Goal: Navigation & Orientation: Find specific page/section

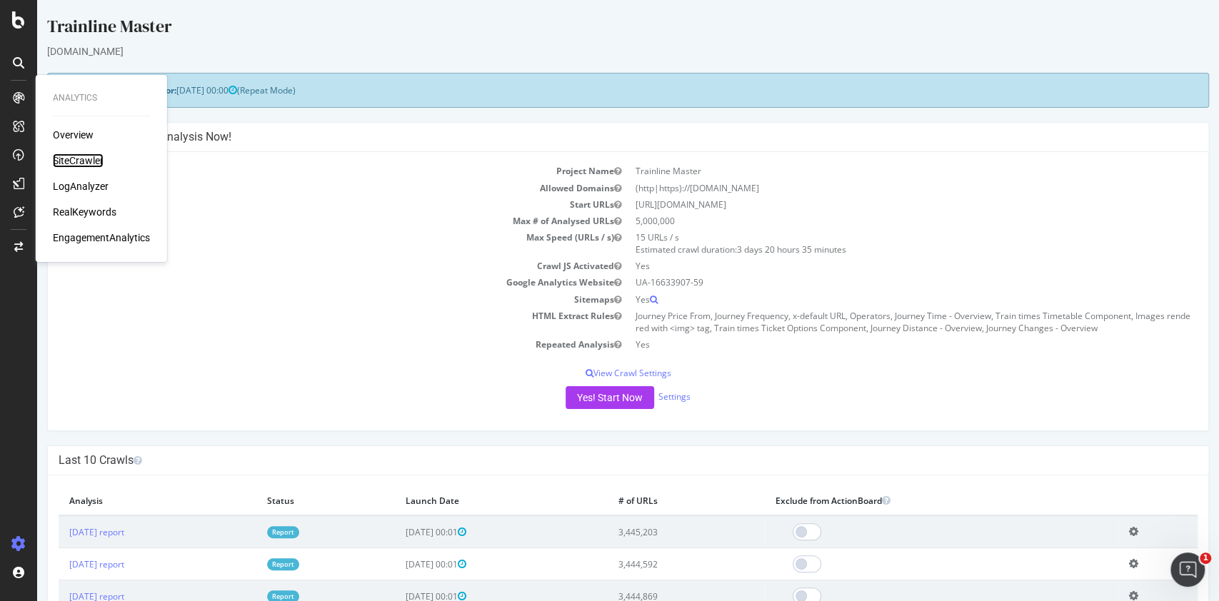
click at [76, 154] on div "SiteCrawler" at bounding box center [78, 161] width 51 height 14
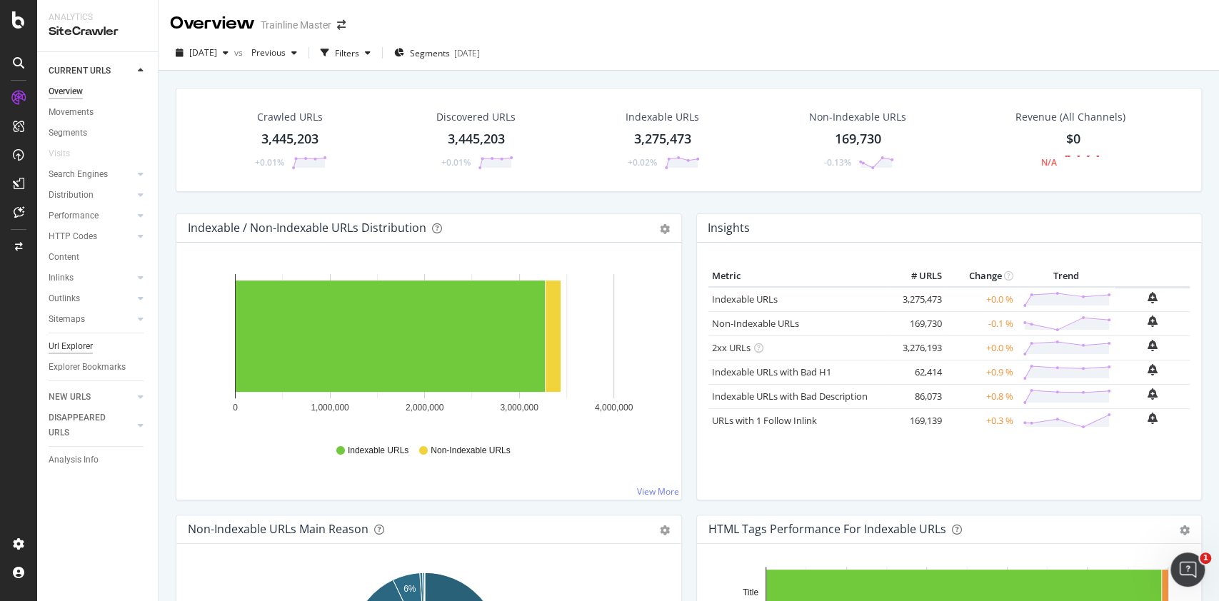
click at [73, 343] on div "Url Explorer" at bounding box center [71, 346] width 44 height 15
